Goal: Task Accomplishment & Management: Complete application form

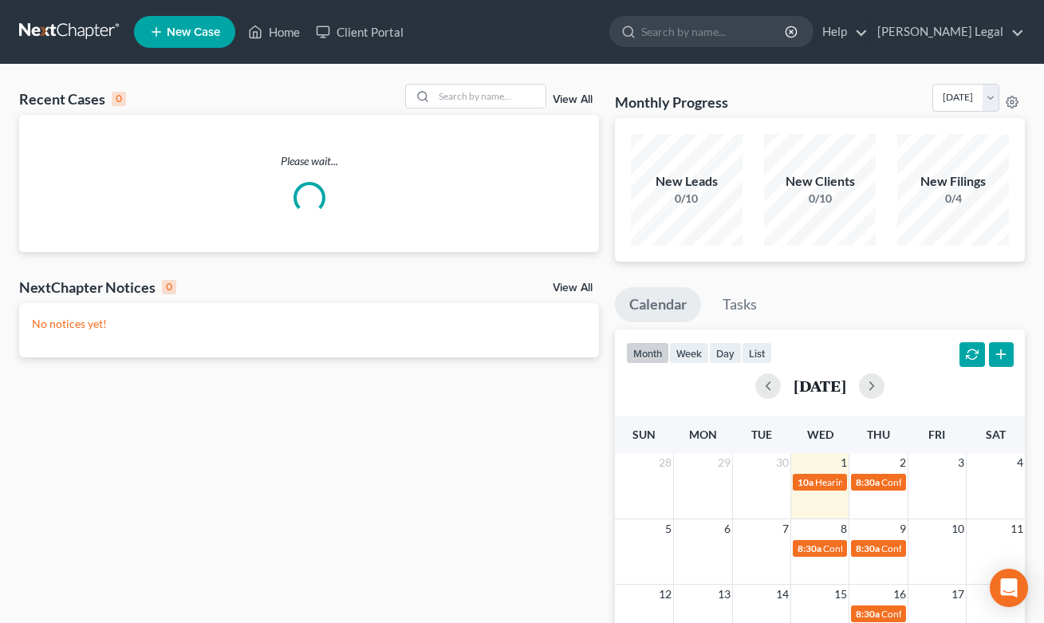
click at [465, 83] on div "Recent Cases 0 View All Please wait... NextChapter Notices 0 View All No notice…" at bounding box center [522, 479] width 1044 height 828
click at [465, 96] on input "search" at bounding box center [490, 96] width 112 height 23
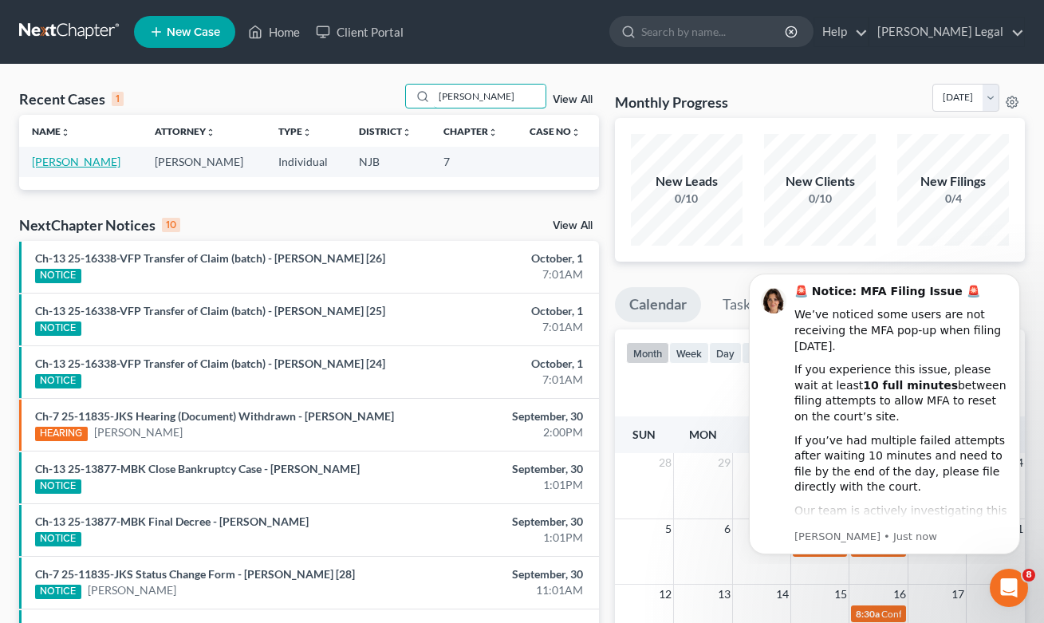
type input "[PERSON_NAME]"
click at [70, 156] on link "[PERSON_NAME]" at bounding box center [76, 162] width 89 height 14
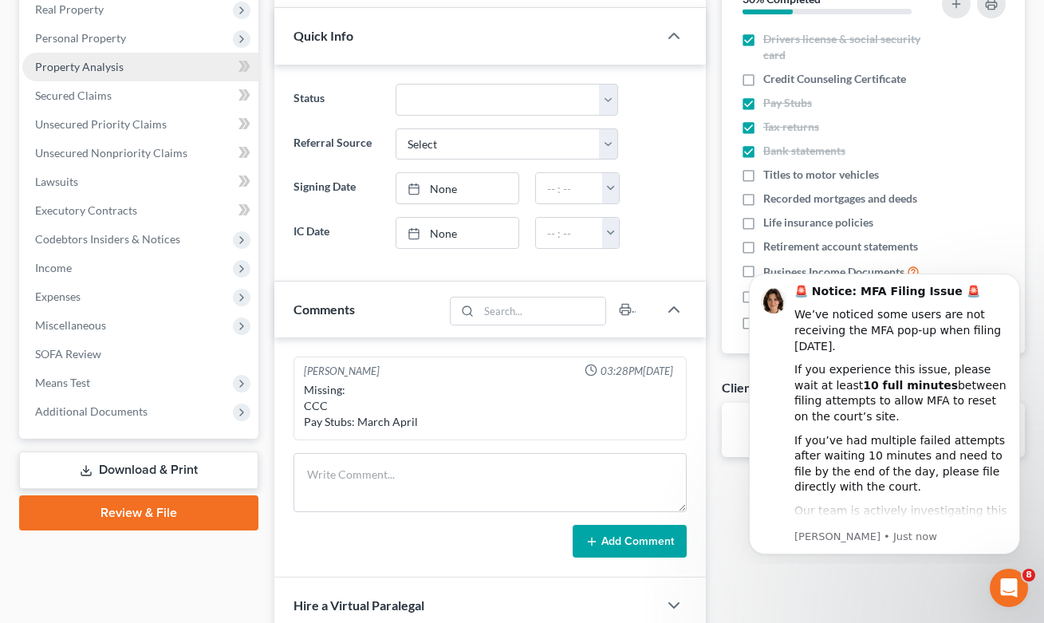
scroll to position [120, 0]
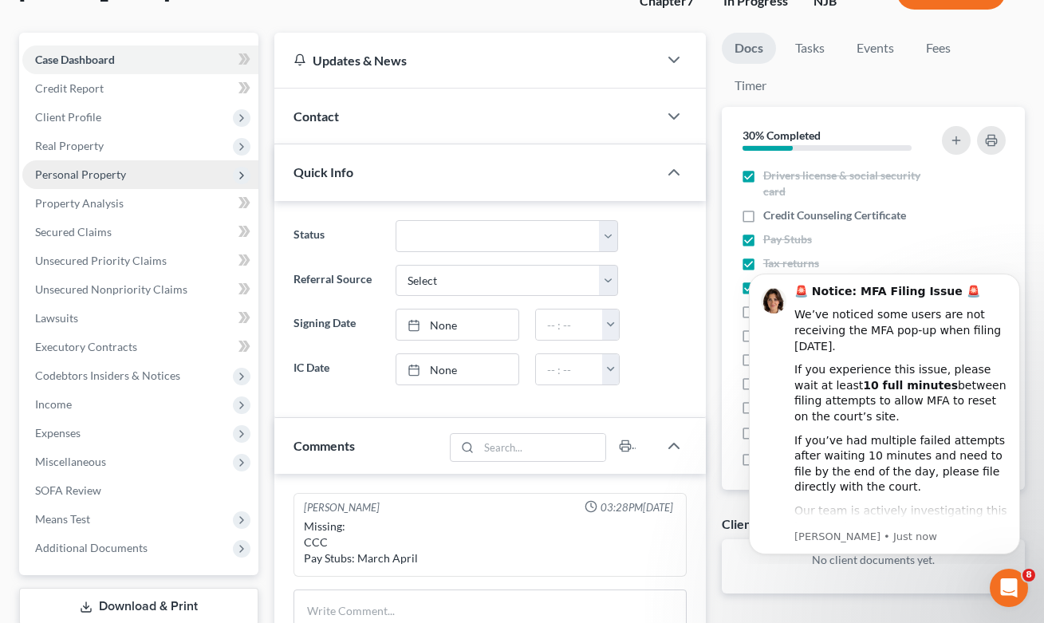
click at [76, 169] on span "Personal Property" at bounding box center [80, 174] width 91 height 14
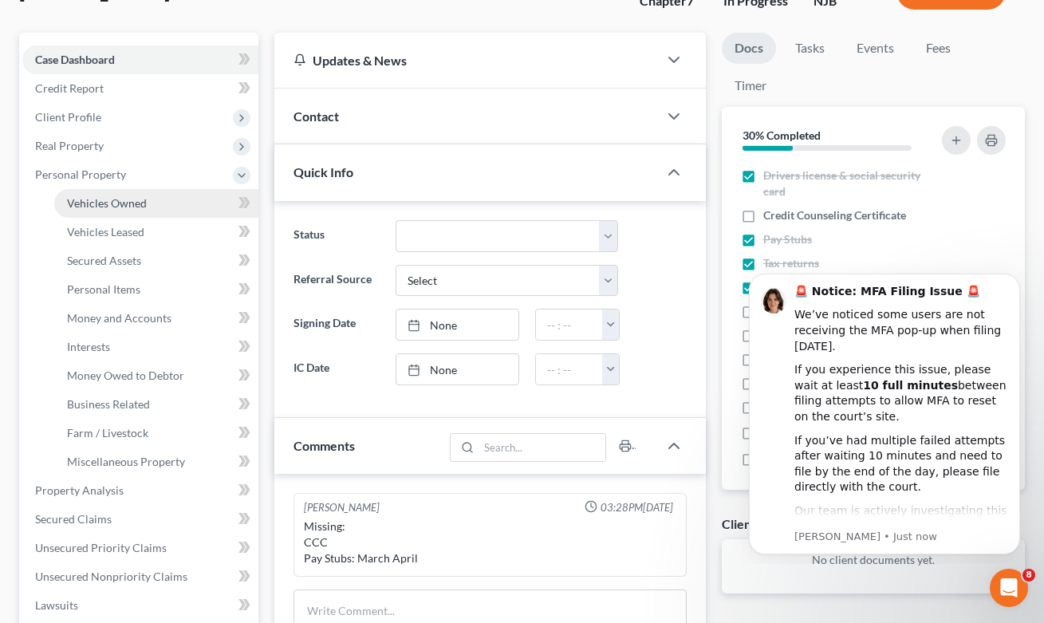
click at [105, 208] on span "Vehicles Owned" at bounding box center [107, 203] width 80 height 14
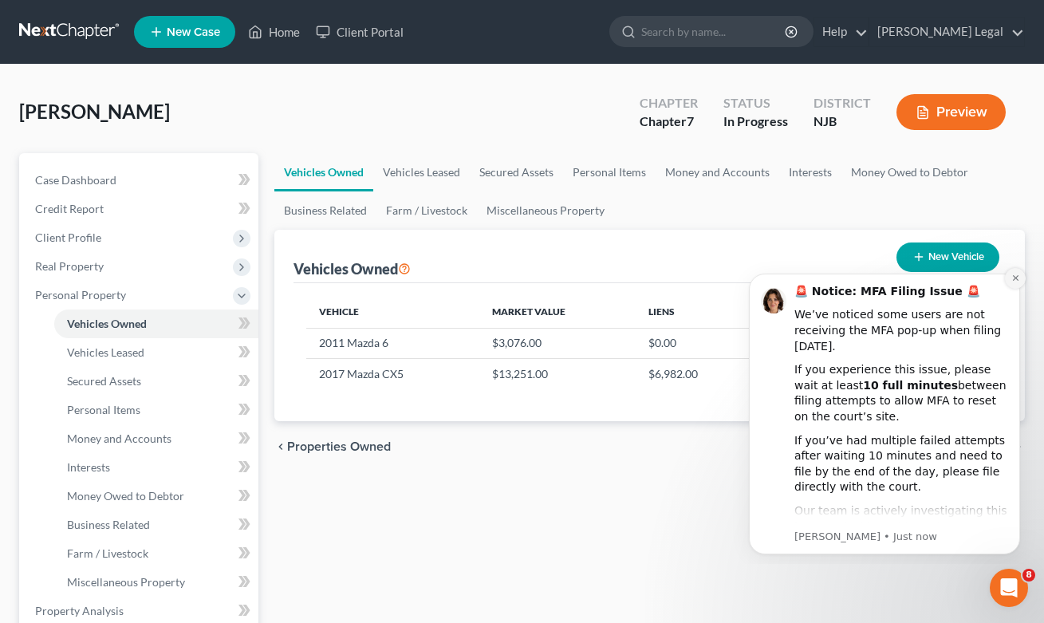
click at [1014, 278] on icon "Dismiss notification" at bounding box center [1015, 278] width 9 height 9
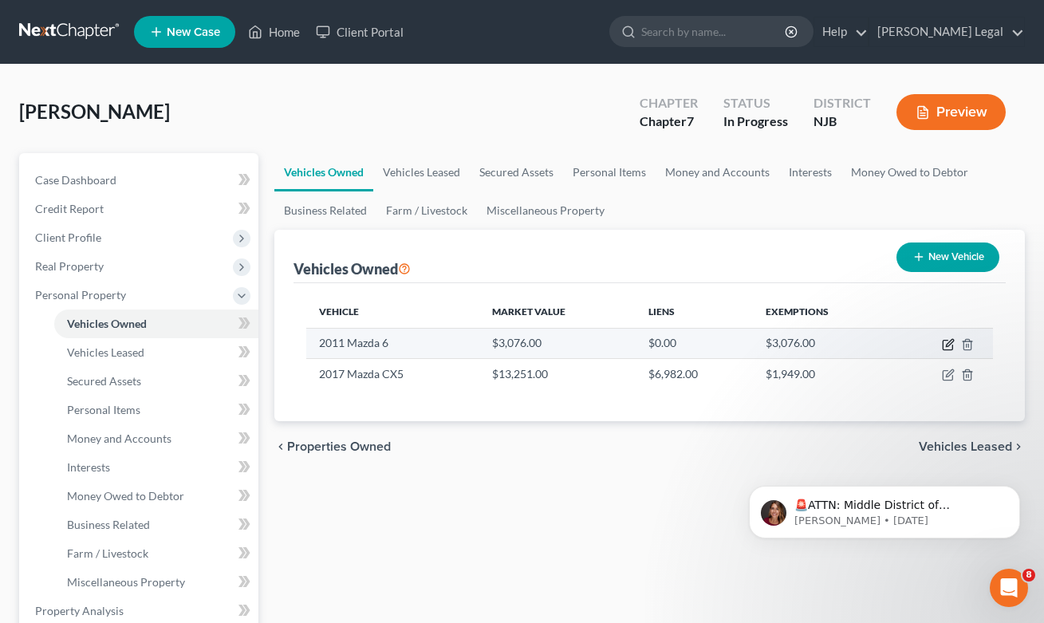
click at [948, 346] on icon "button" at bounding box center [949, 342] width 7 height 7
select select "0"
select select "15"
select select "0"
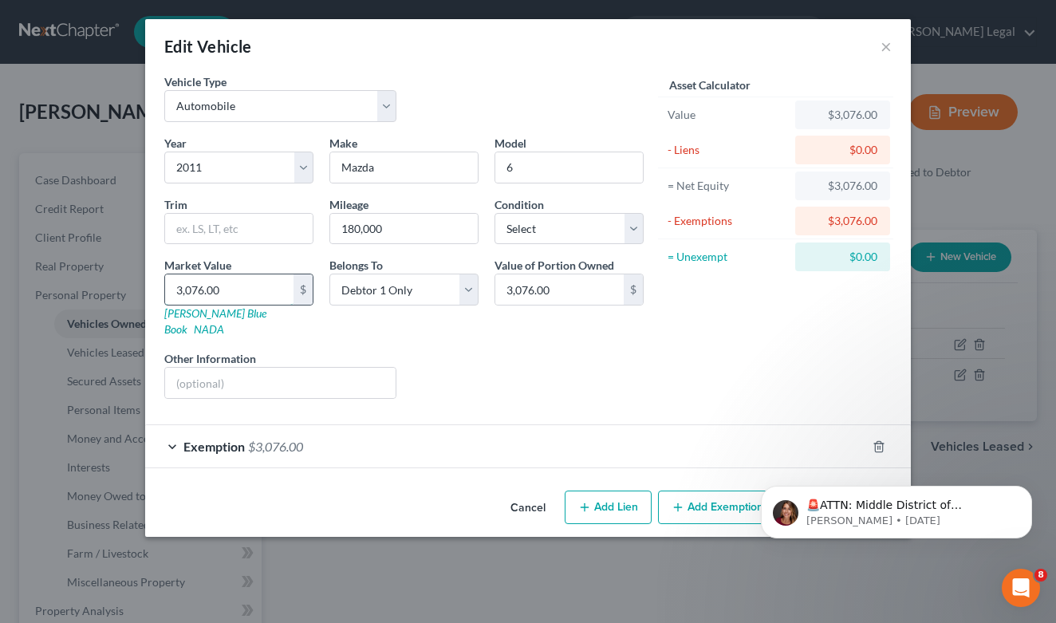
drag, startPoint x: 225, startPoint y: 296, endPoint x: 175, endPoint y: 294, distance: 49.5
click at [175, 294] on input "3,076.00" at bounding box center [229, 289] width 128 height 30
type input "2"
type input "2.00"
type input "25"
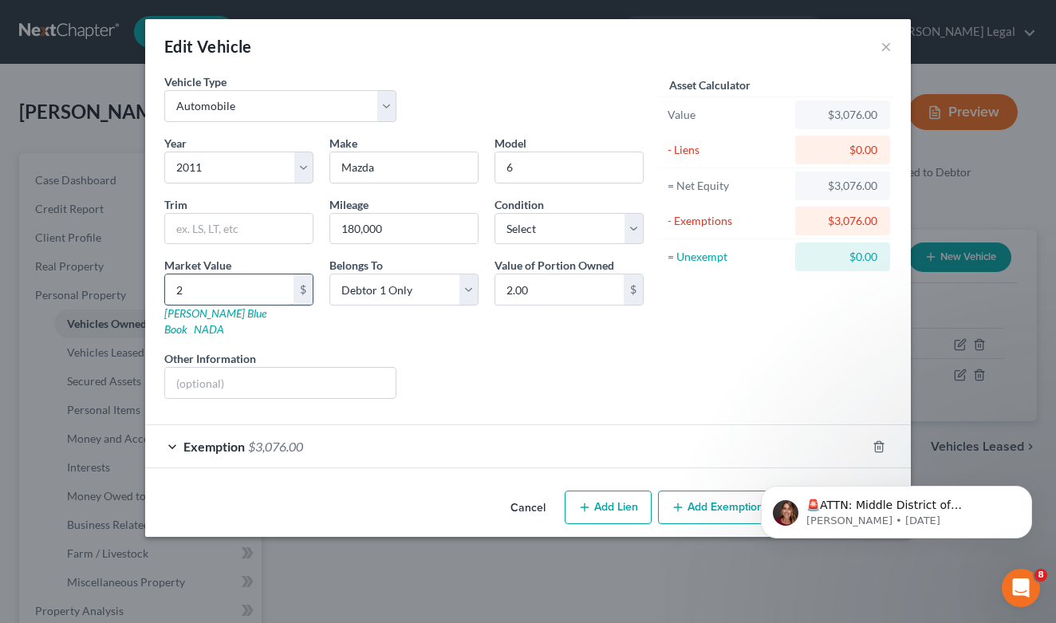
type input "25.00"
type input "250"
type input "250.00"
type input "2500"
type input "2,500.00"
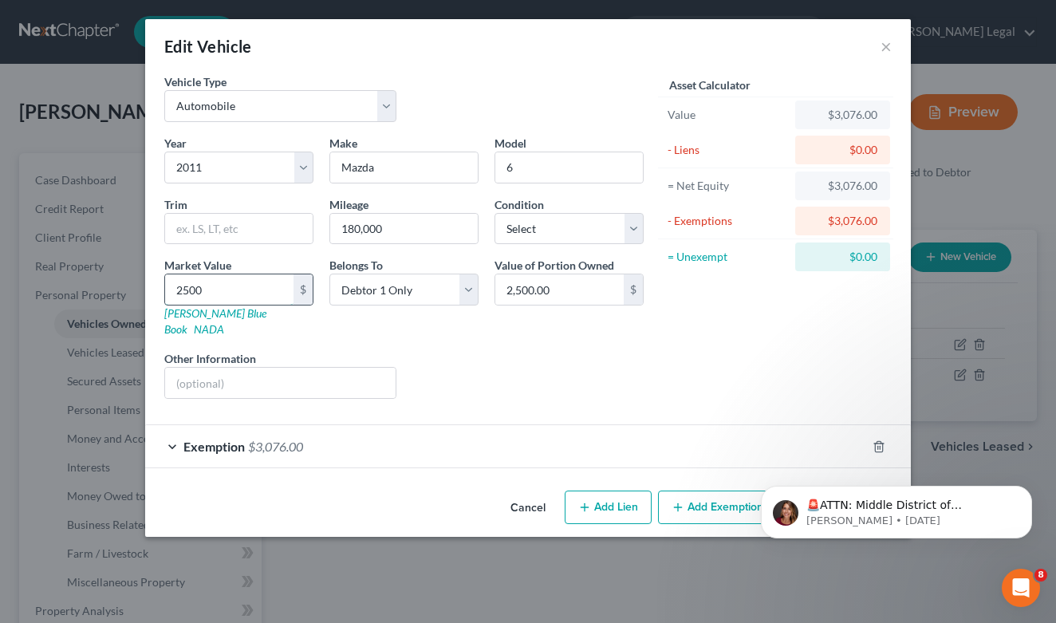
type input "2,500"
click at [179, 429] on div "Exemption $3,076.00" at bounding box center [505, 446] width 721 height 42
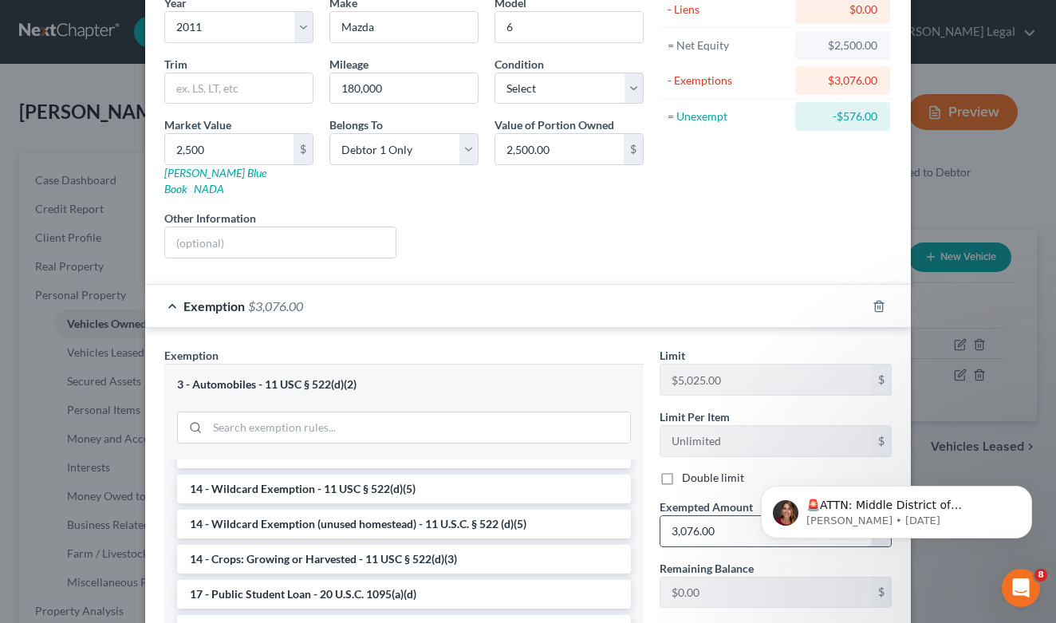
scroll to position [144, 0]
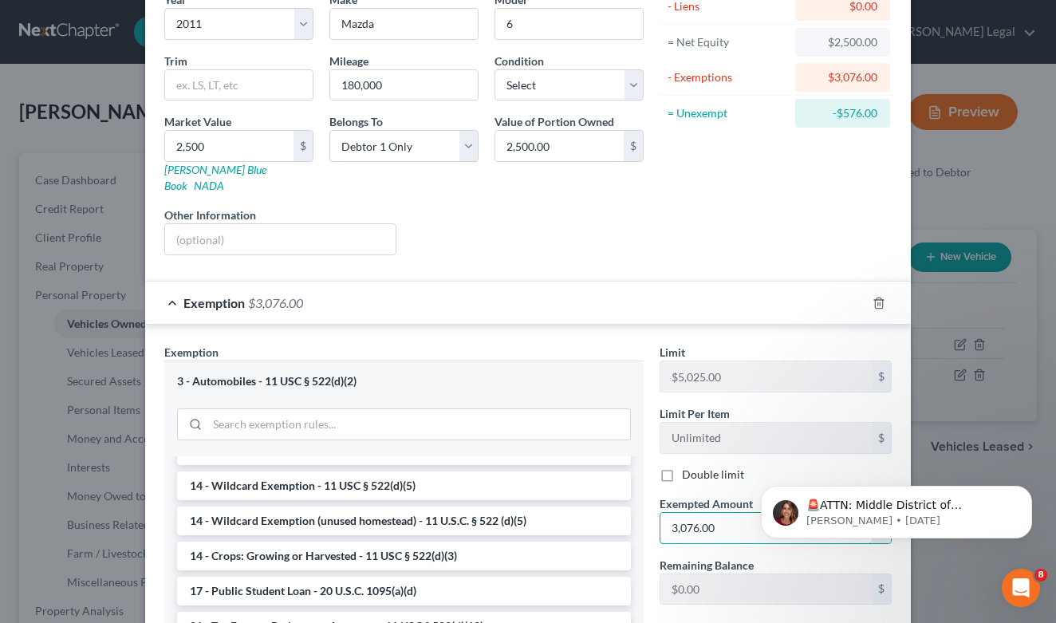
drag, startPoint x: 721, startPoint y: 518, endPoint x: 637, endPoint y: 519, distance: 83.7
click at [637, 519] on div "Exemption Set must be selected for CA. Exemption * 3 - Automobiles - 11 USC § 5…" at bounding box center [527, 534] width 743 height 380
drag, startPoint x: 718, startPoint y: 510, endPoint x: 649, endPoint y: 514, distance: 68.7
click at [652, 514] on div "Exempted Amount * 3,076.00 $" at bounding box center [776, 519] width 248 height 49
type input "2,500"
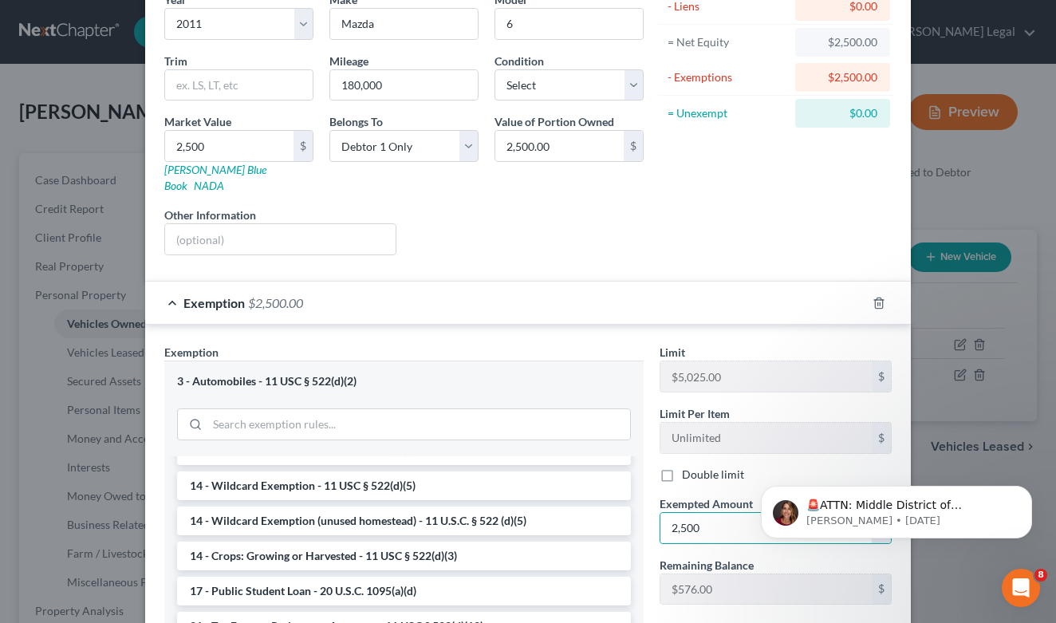
click at [830, 344] on div "Limit $5,025.00 $" at bounding box center [776, 368] width 248 height 49
click at [1027, 490] on icon "Dismiss notification" at bounding box center [1027, 490] width 9 height 9
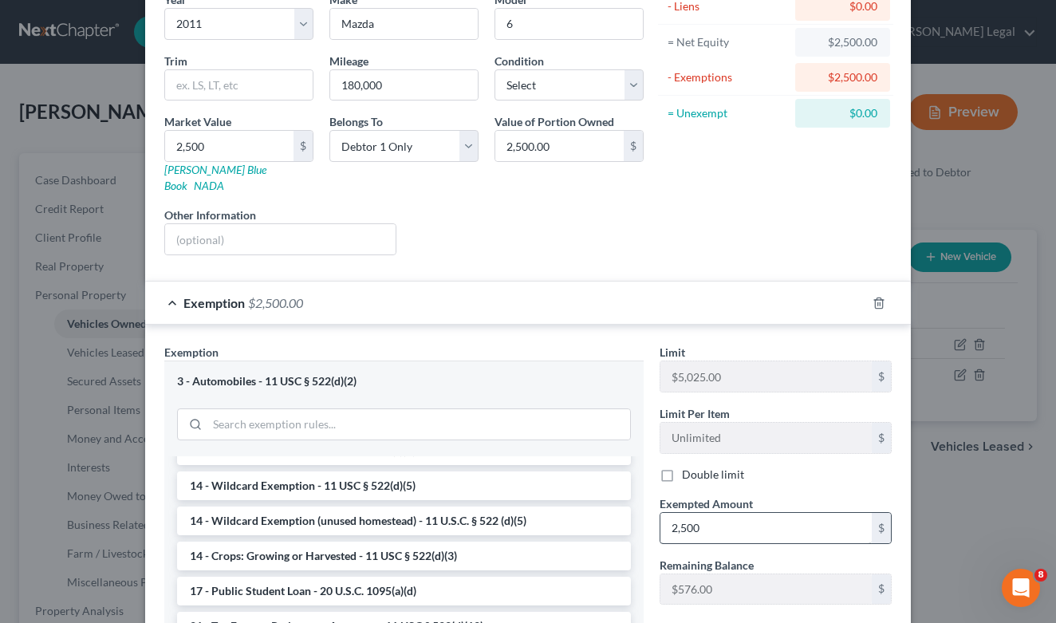
scroll to position [329, 0]
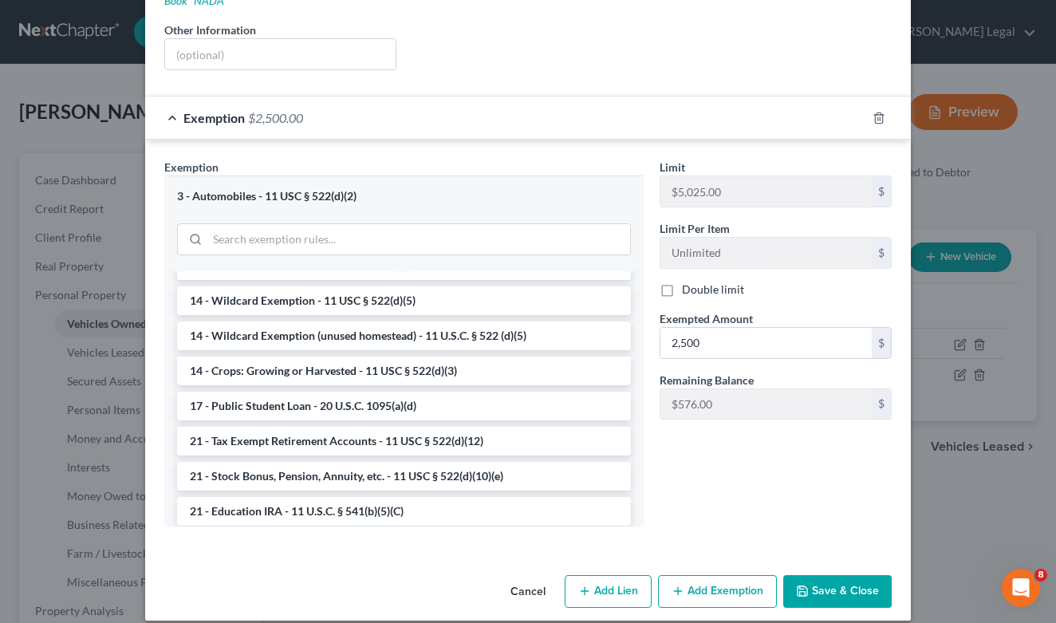
click at [825, 580] on button "Save & Close" at bounding box center [837, 591] width 108 height 33
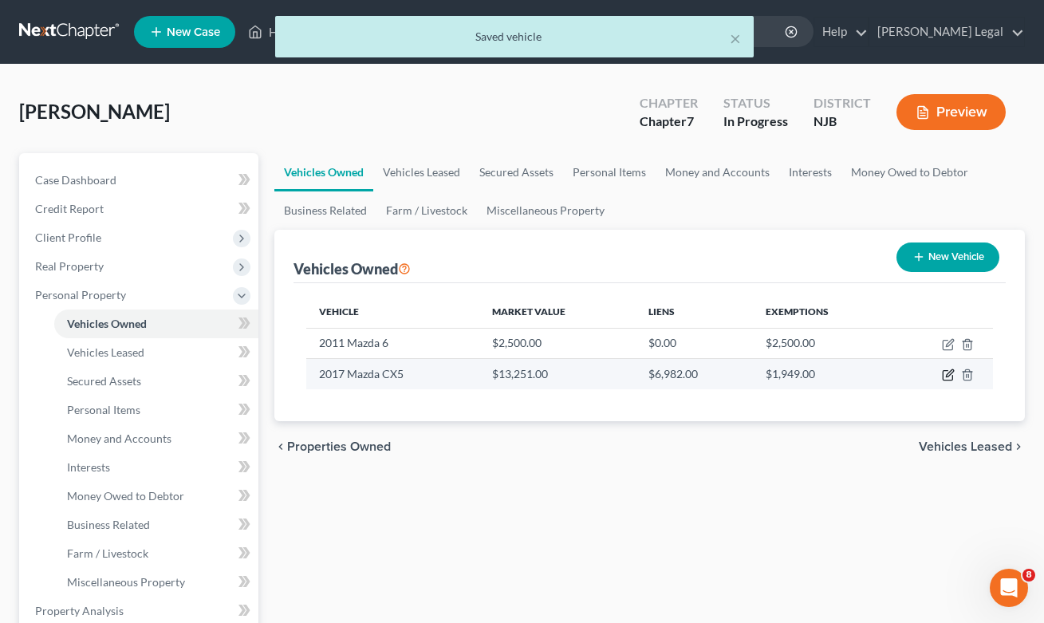
click at [946, 378] on icon "button" at bounding box center [948, 374] width 13 height 13
select select "0"
select select "9"
select select "3"
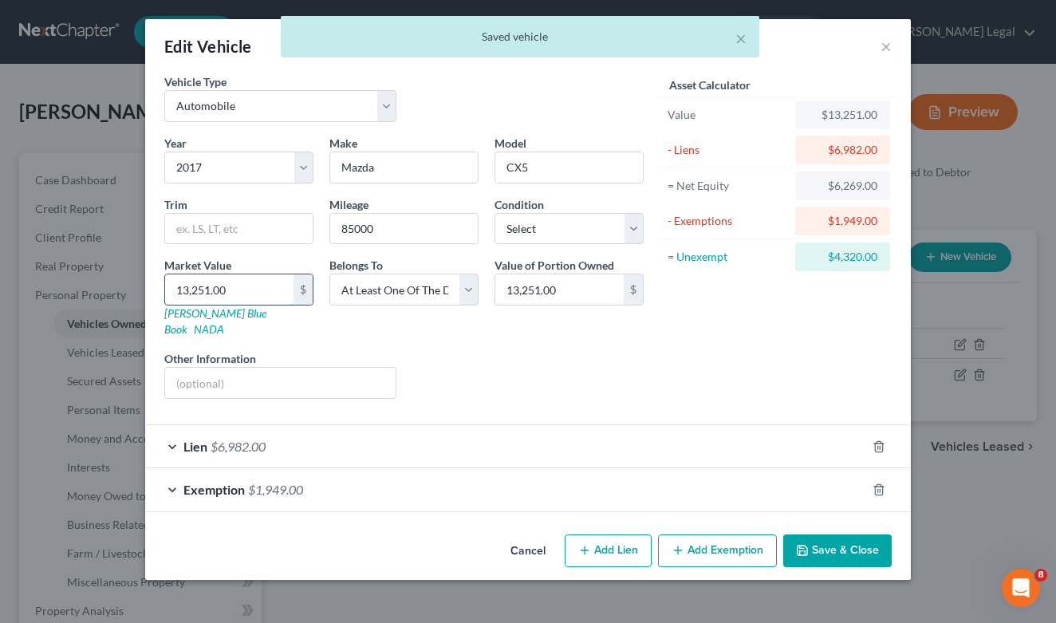
click at [184, 289] on input "13,251.00" at bounding box center [229, 289] width 128 height 30
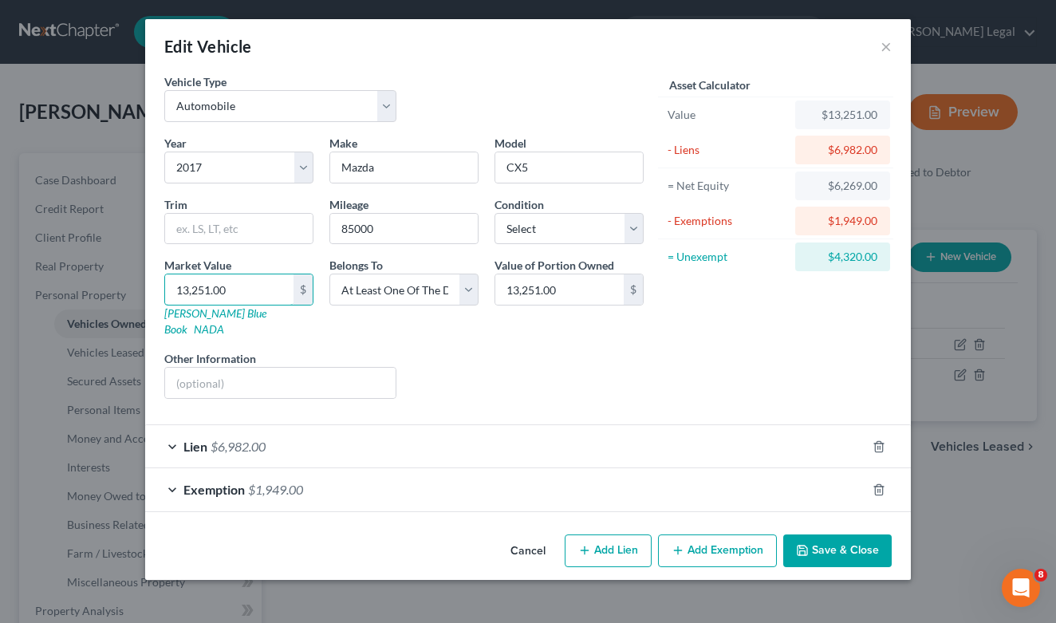
type input "1,251.00"
type input "12,251.00"
type input "12,51.00"
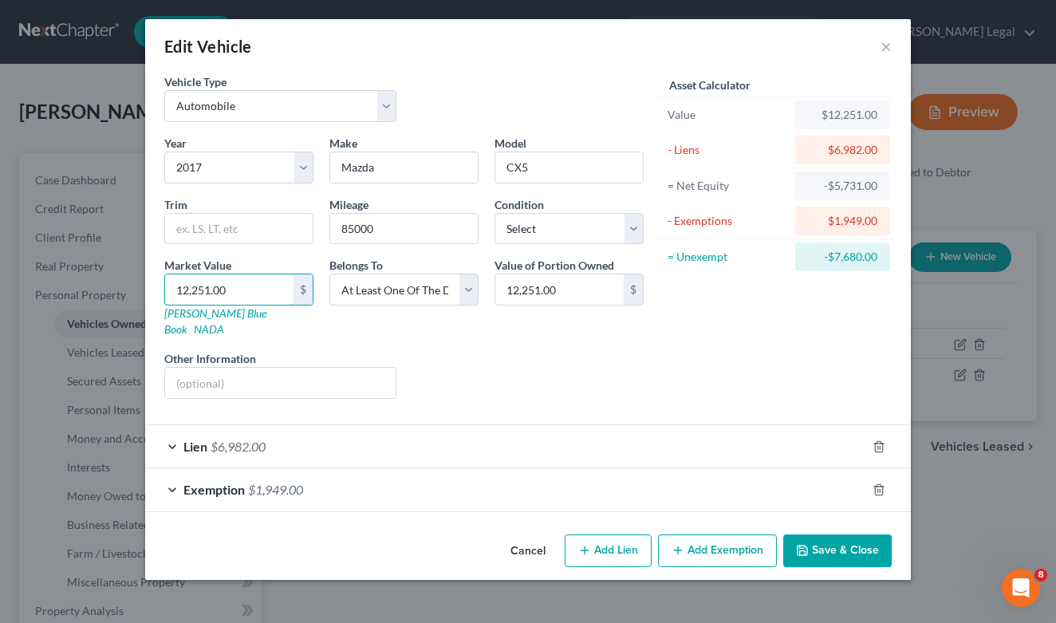
type input "1,251.00"
type input "1,25.00"
type input "125.00"
type input "1"
type input "1.00"
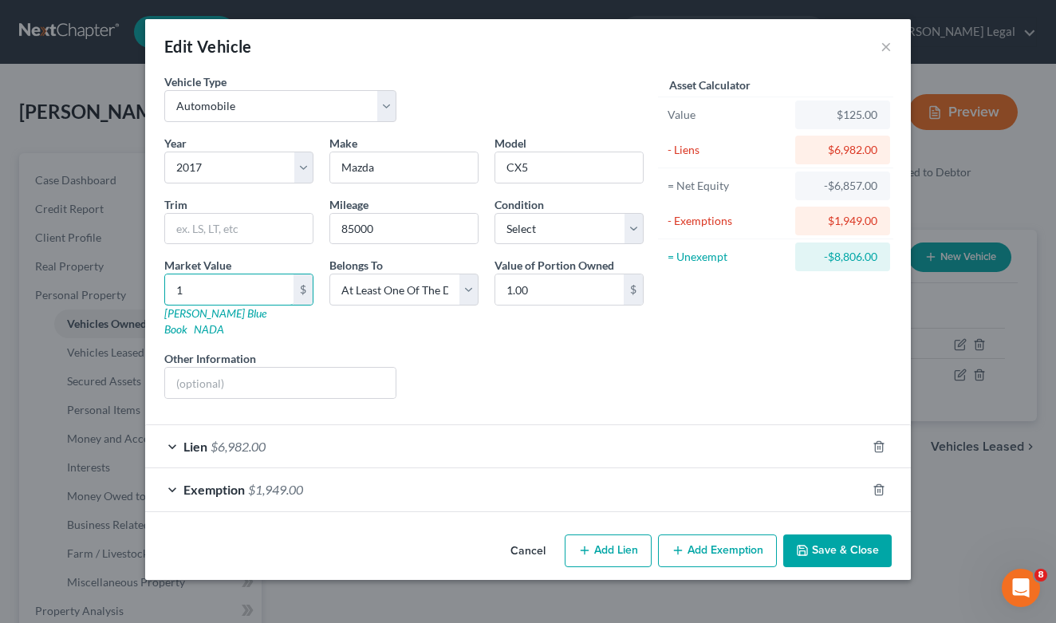
type input "12"
type input "12.00"
type input "125"
type input "125.00"
type input "1250"
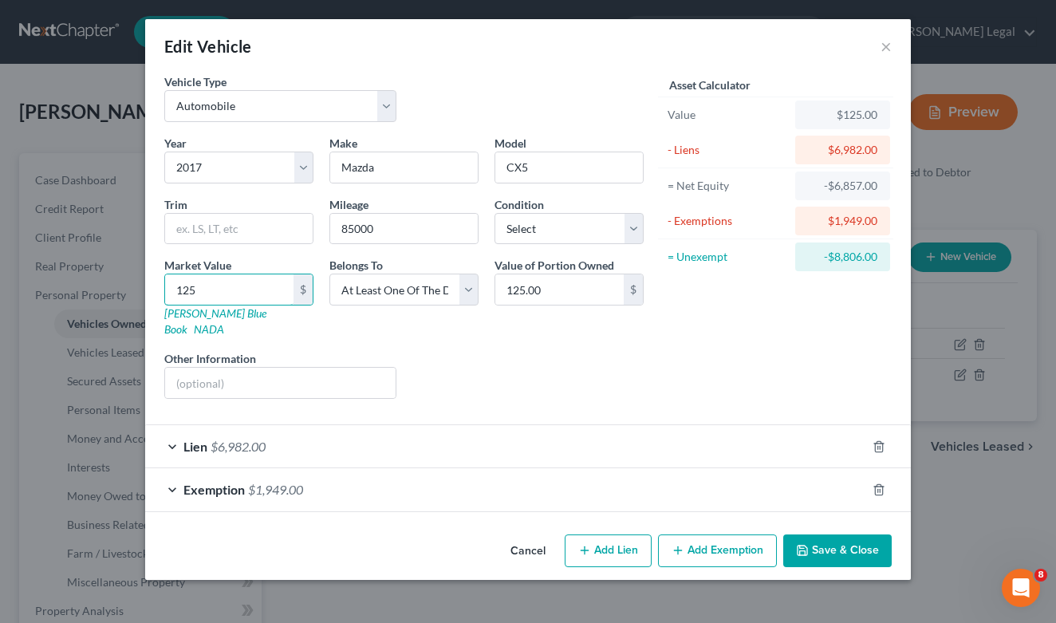
type input "1,250.00"
type input "1,2500"
type input "12,500.00"
type input "12,500"
click at [178, 472] on div "Exemption $1,949.00" at bounding box center [505, 489] width 721 height 42
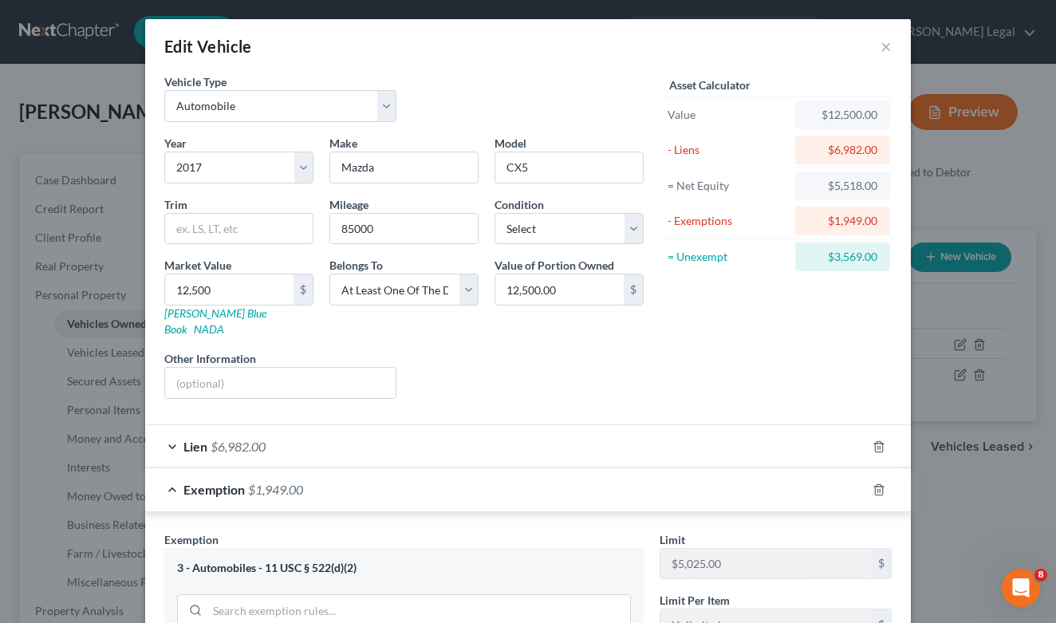
scroll to position [291, 0]
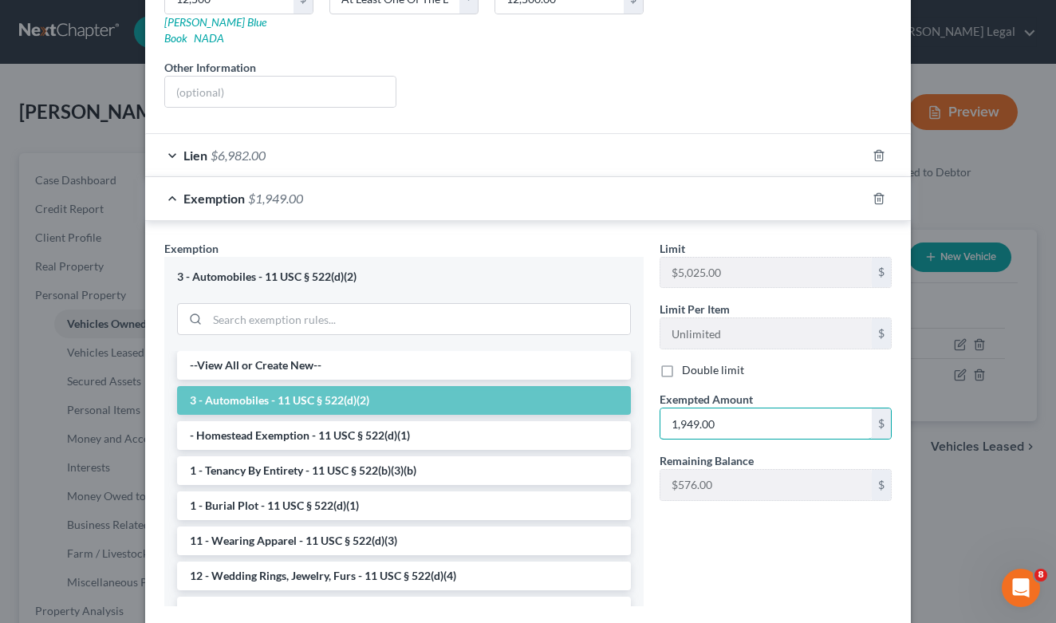
drag, startPoint x: 710, startPoint y: 409, endPoint x: 644, endPoint y: 406, distance: 65.5
click at [644, 406] on div "Exemption Set must be selected for CA. Exemption * 3 - Automobiles - 11 USC § 5…" at bounding box center [527, 430] width 743 height 380
type input "2,525"
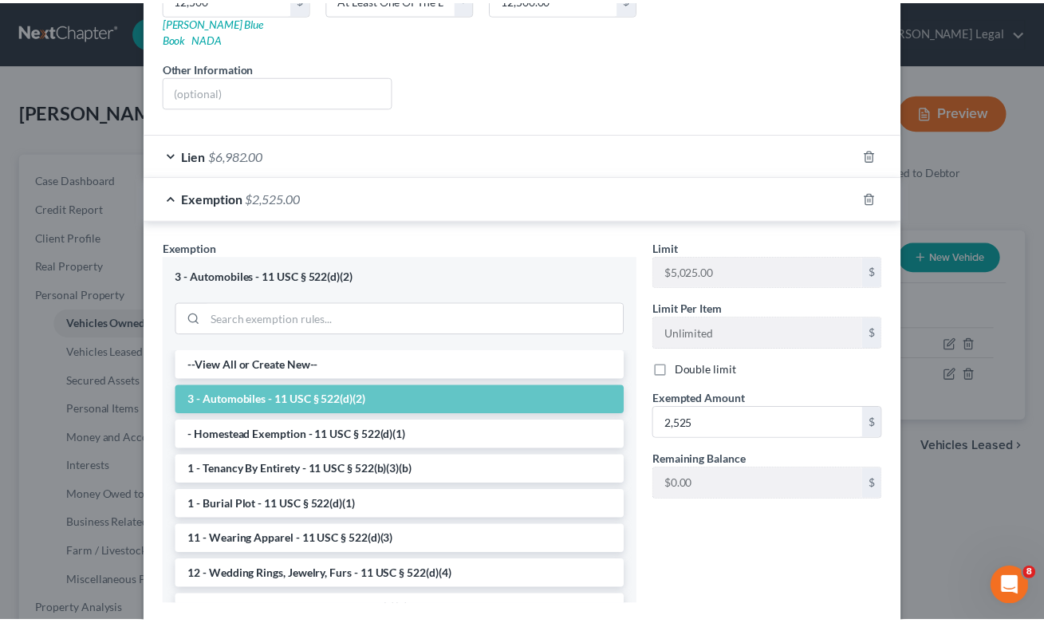
scroll to position [371, 0]
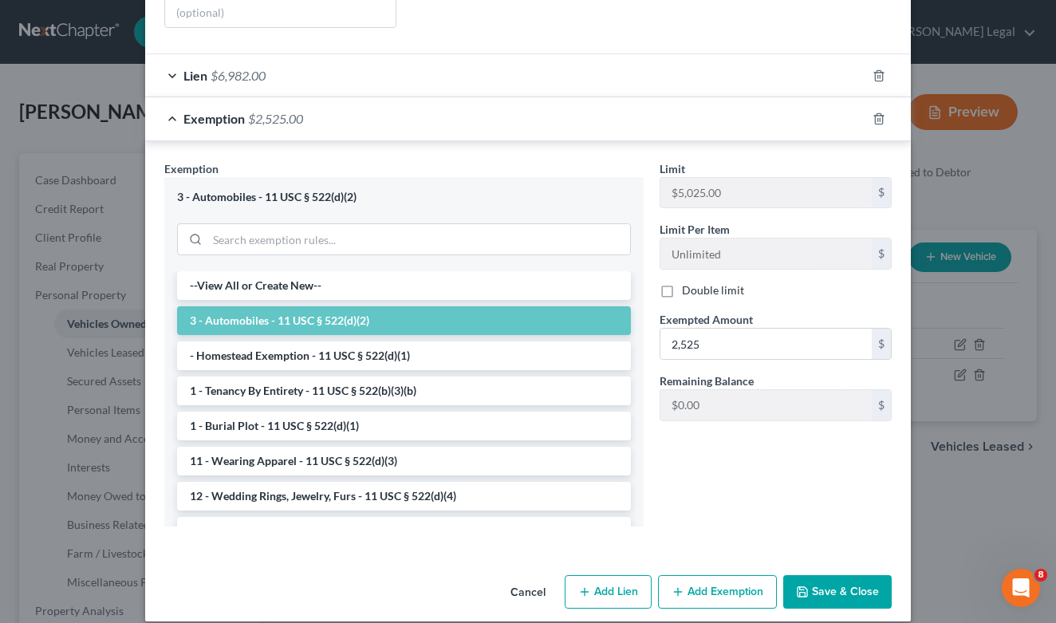
click at [833, 575] on button "Save & Close" at bounding box center [837, 591] width 108 height 33
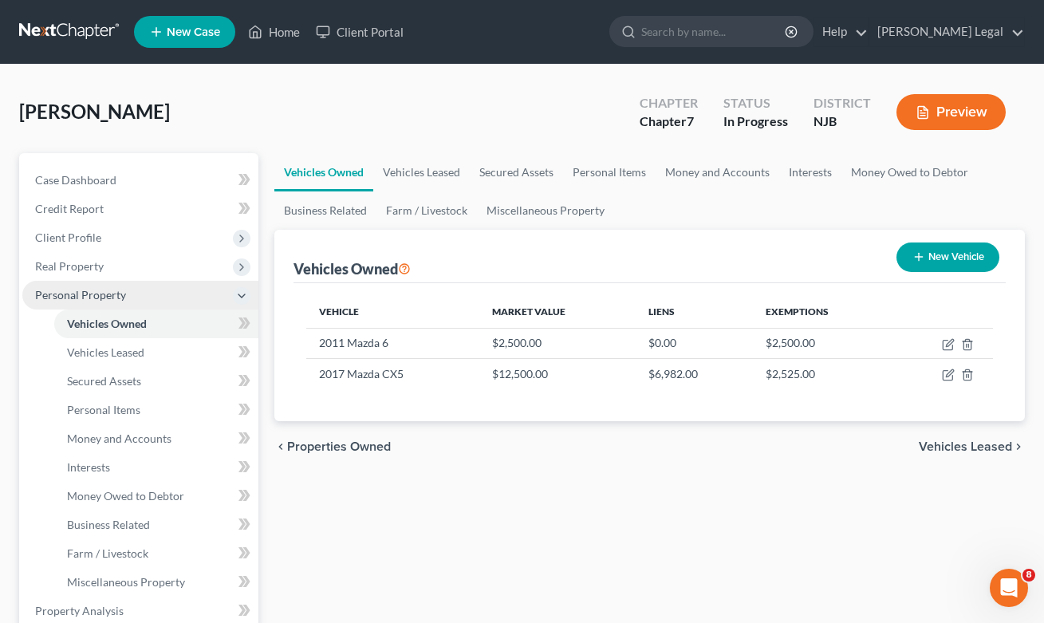
click at [242, 298] on icon at bounding box center [241, 295] width 13 height 13
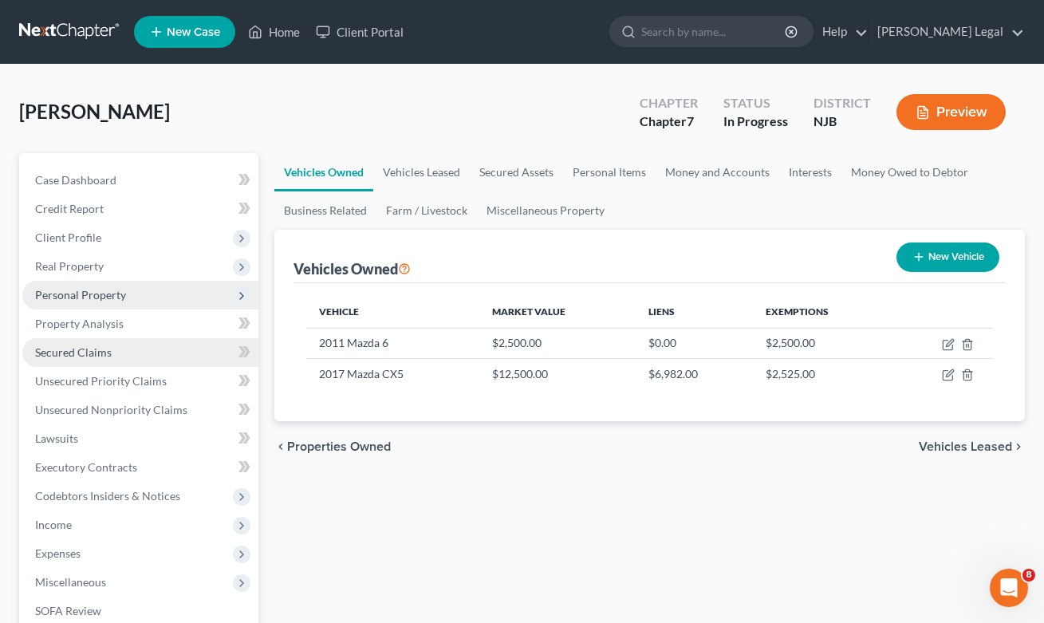
click at [102, 358] on span "Secured Claims" at bounding box center [73, 352] width 77 height 14
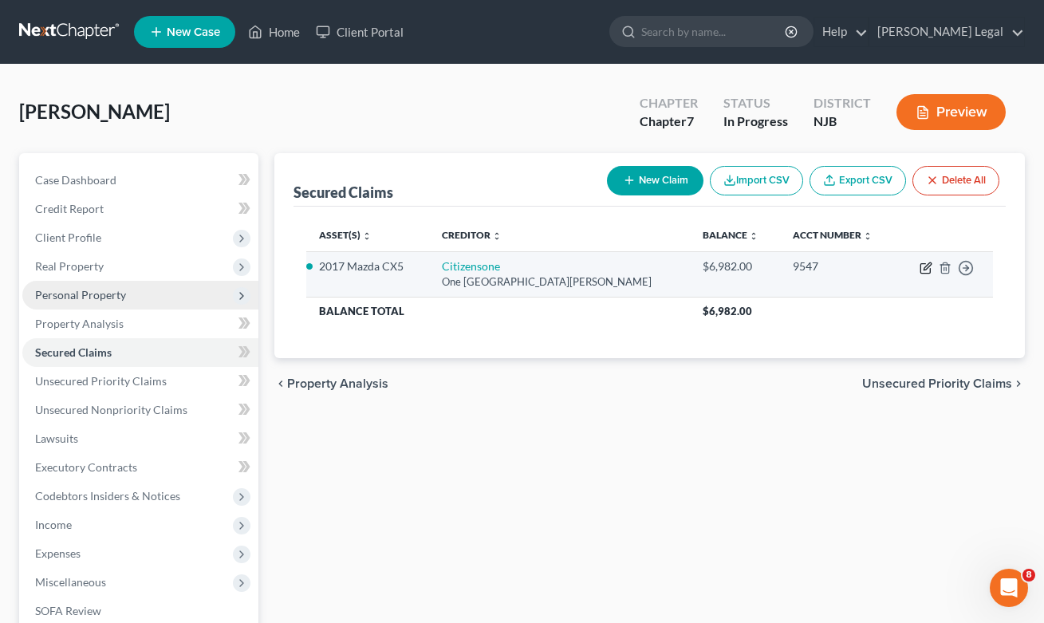
click at [926, 266] on icon "button" at bounding box center [926, 265] width 7 height 7
select select "41"
select select "8"
select select "3"
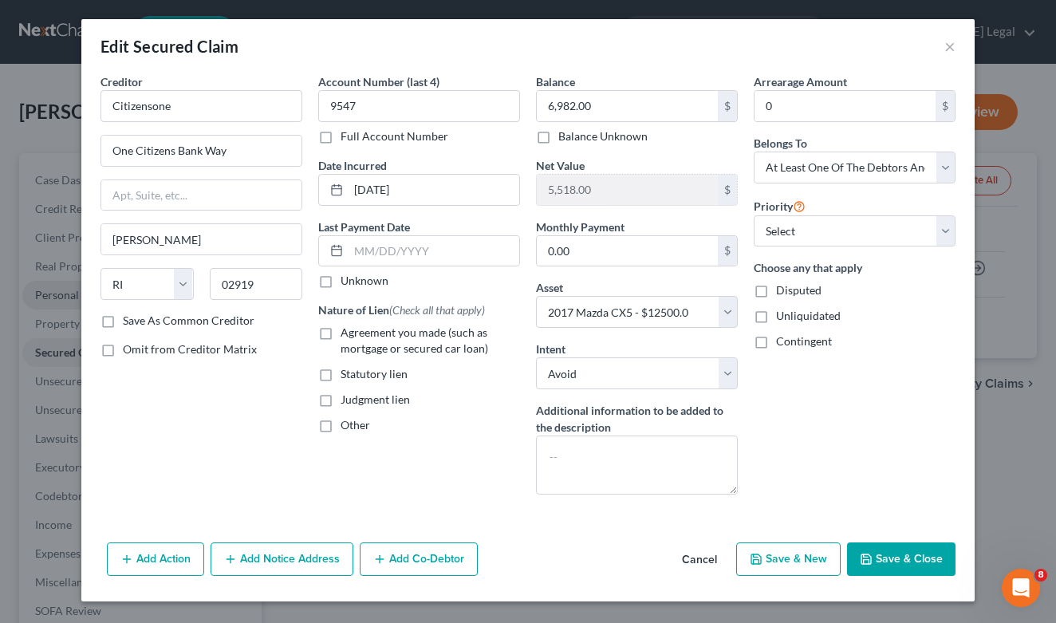
click at [341, 338] on label "Agreement you made (such as mortgage or secured car loan)" at bounding box center [430, 341] width 179 height 32
click at [347, 335] on input "Agreement you made (such as mortgage or secured car loan)" at bounding box center [352, 330] width 10 height 10
checkbox input "true"
drag, startPoint x: 586, startPoint y: 250, endPoint x: 543, endPoint y: 248, distance: 43.1
click at [543, 248] on input "0.00" at bounding box center [627, 251] width 181 height 30
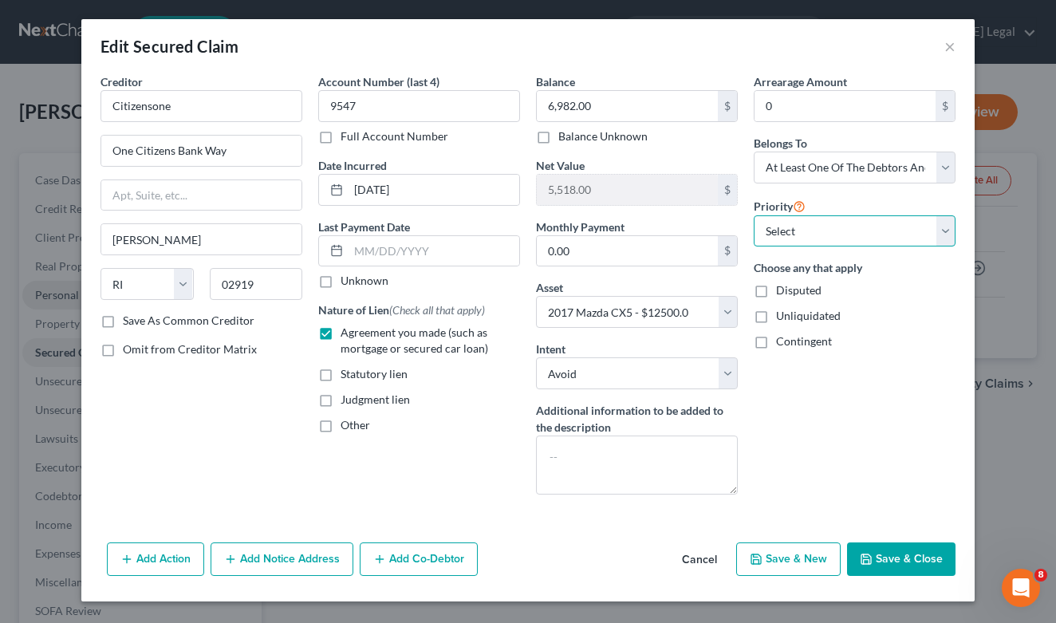
select select "0"
drag, startPoint x: 616, startPoint y: 262, endPoint x: 553, endPoint y: 259, distance: 63.0
click at [553, 259] on input "0.00" at bounding box center [627, 251] width 181 height 30
click at [893, 563] on button "Save & Close" at bounding box center [901, 558] width 108 height 33
select select
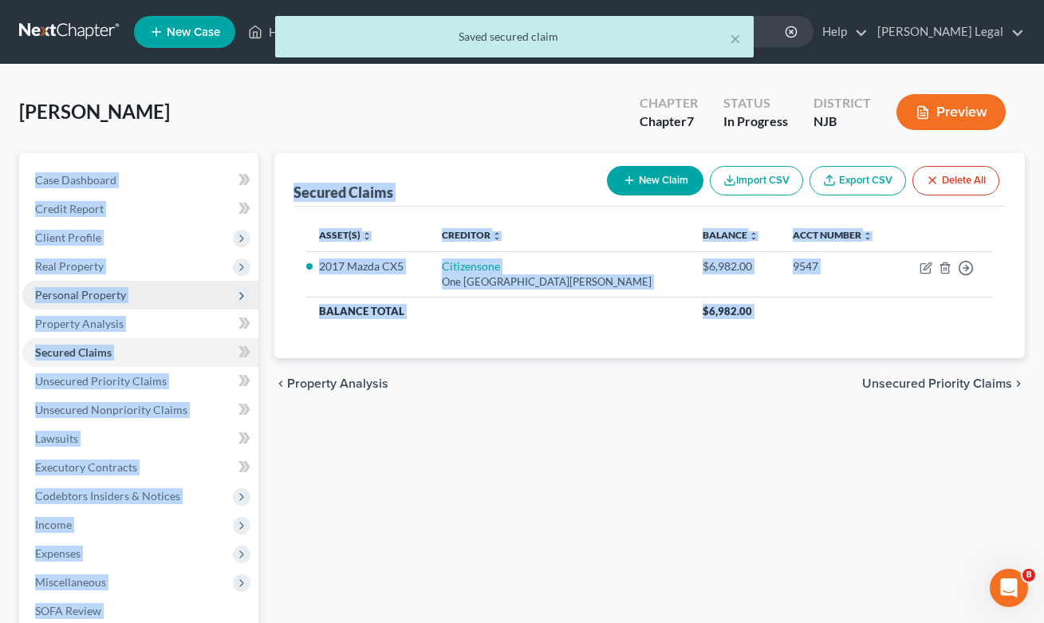
drag, startPoint x: 263, startPoint y: 156, endPoint x: 583, endPoint y: 407, distance: 406.6
click at [583, 407] on div "Petition Navigation Case Dashboard Payments Invoices Payments Payments Credit R…" at bounding box center [522, 470] width 1022 height 634
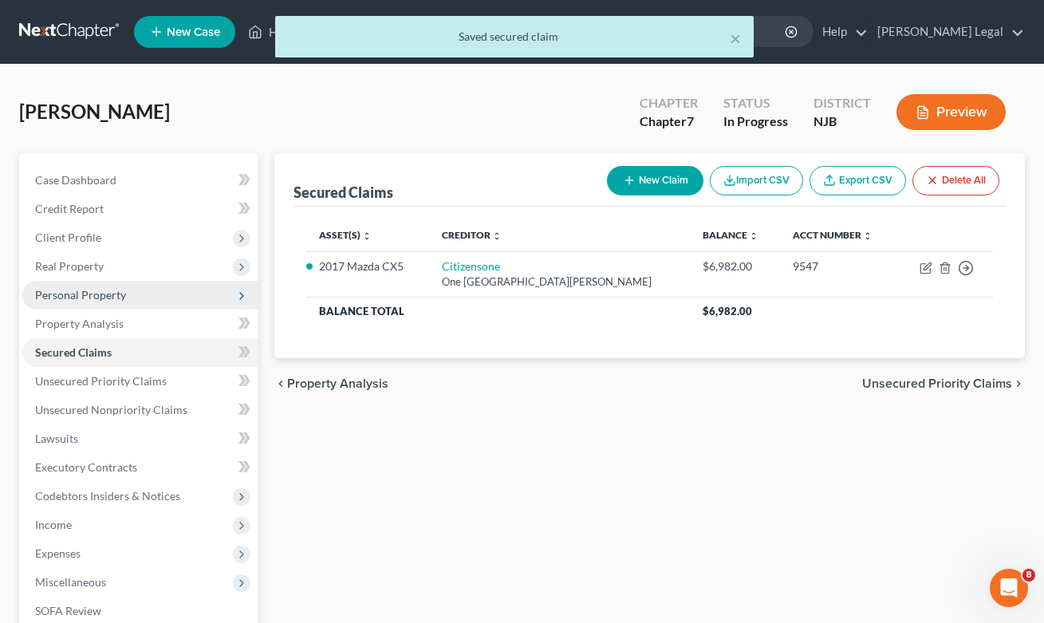
click at [586, 410] on div "Secured Claims New Claim Import CSV Export CSV Delete All Asset(s) expand_more …" at bounding box center [649, 470] width 766 height 634
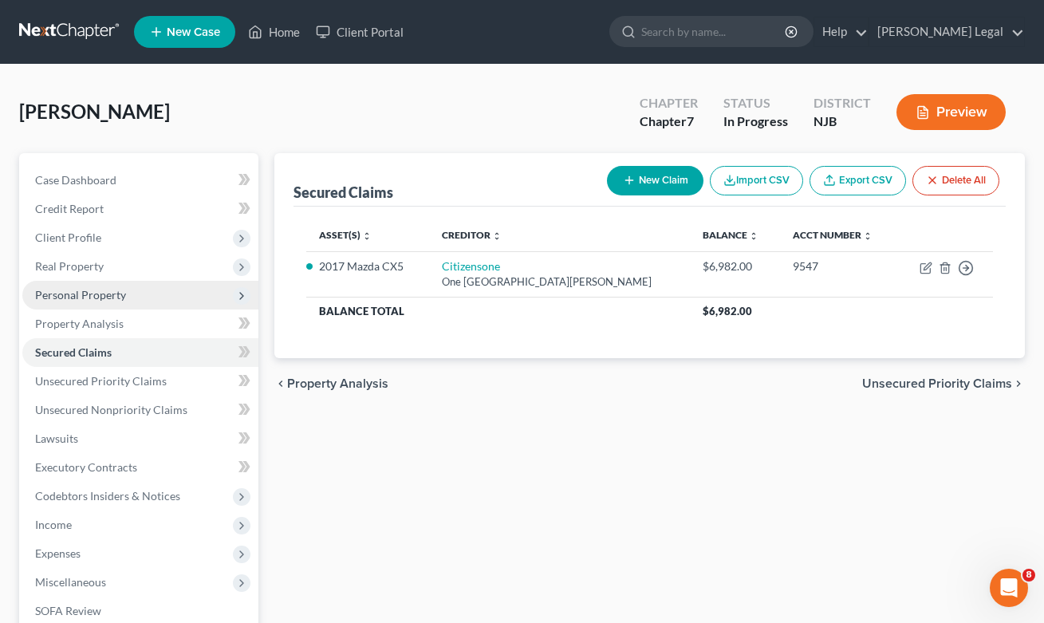
click at [476, 33] on ul "New Case Home Client Portal - No Result - See all results Or Press Enter... Hel…" at bounding box center [579, 31] width 891 height 41
